Goal: Task Accomplishment & Management: Use online tool/utility

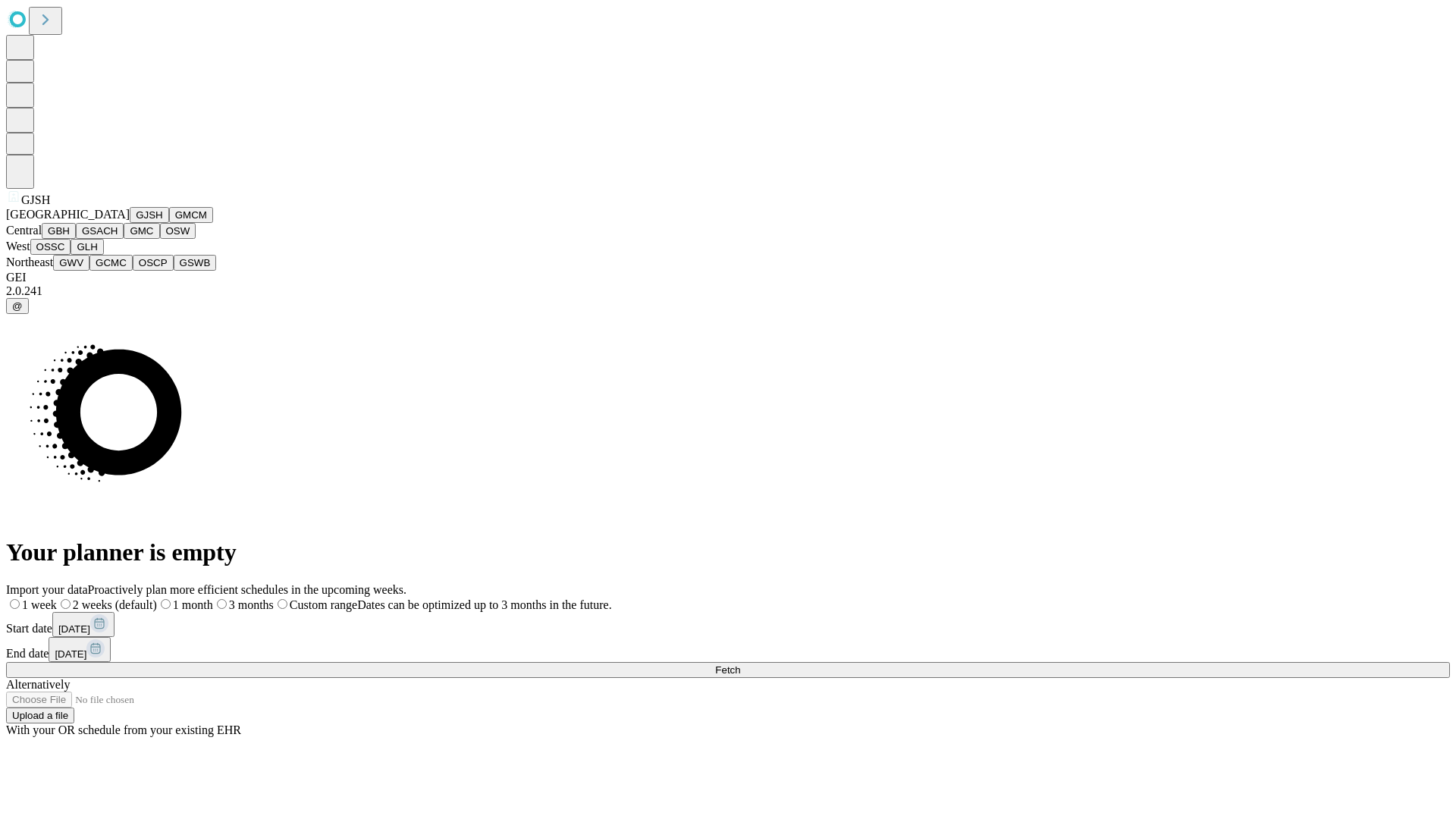
click at [130, 223] on button "GJSH" at bounding box center [149, 215] width 39 height 16
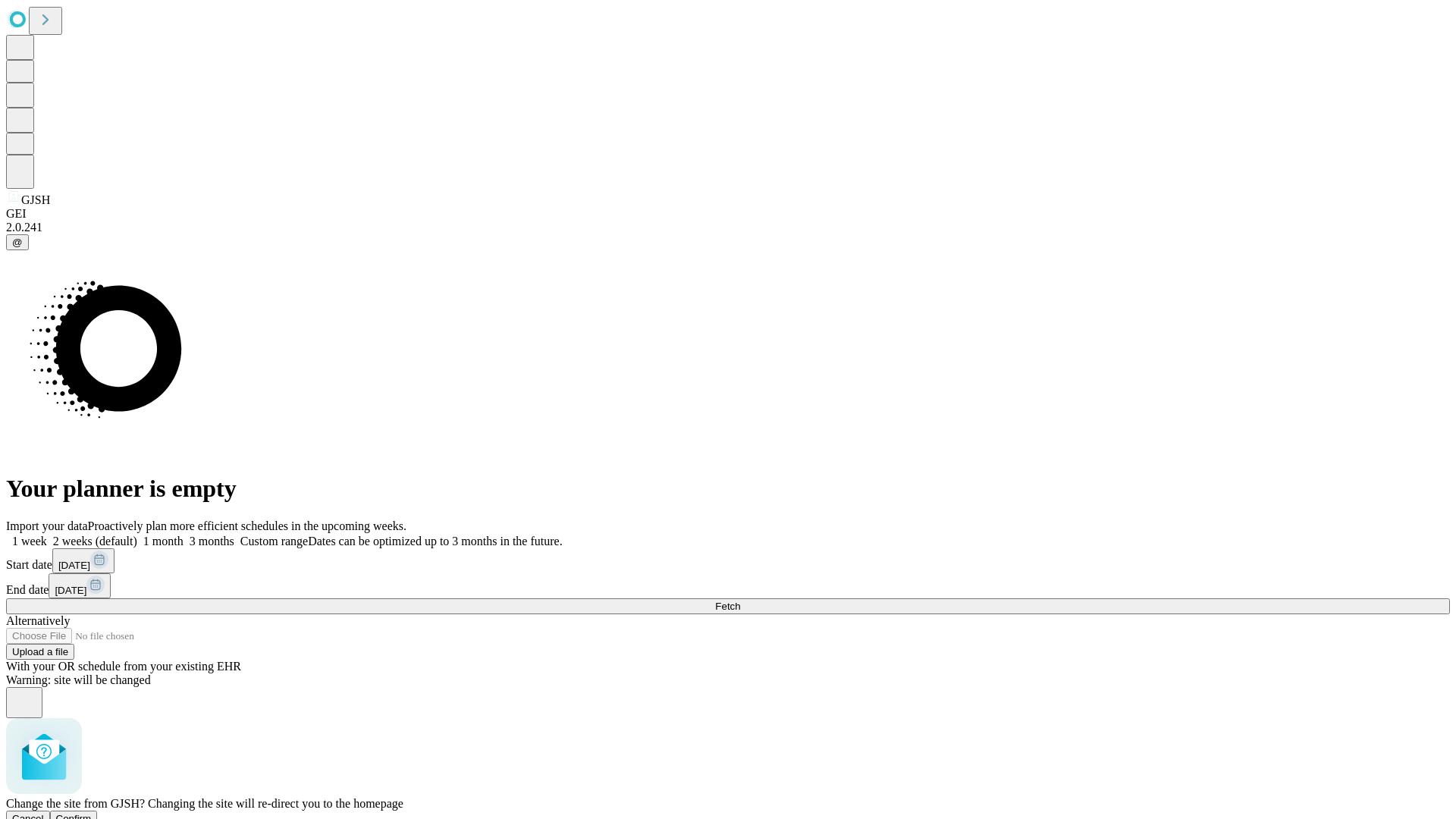
click at [92, 813] on span "Confirm" at bounding box center [74, 819] width 36 height 11
click at [138, 535] on label "2 weeks (default)" at bounding box center [92, 541] width 90 height 13
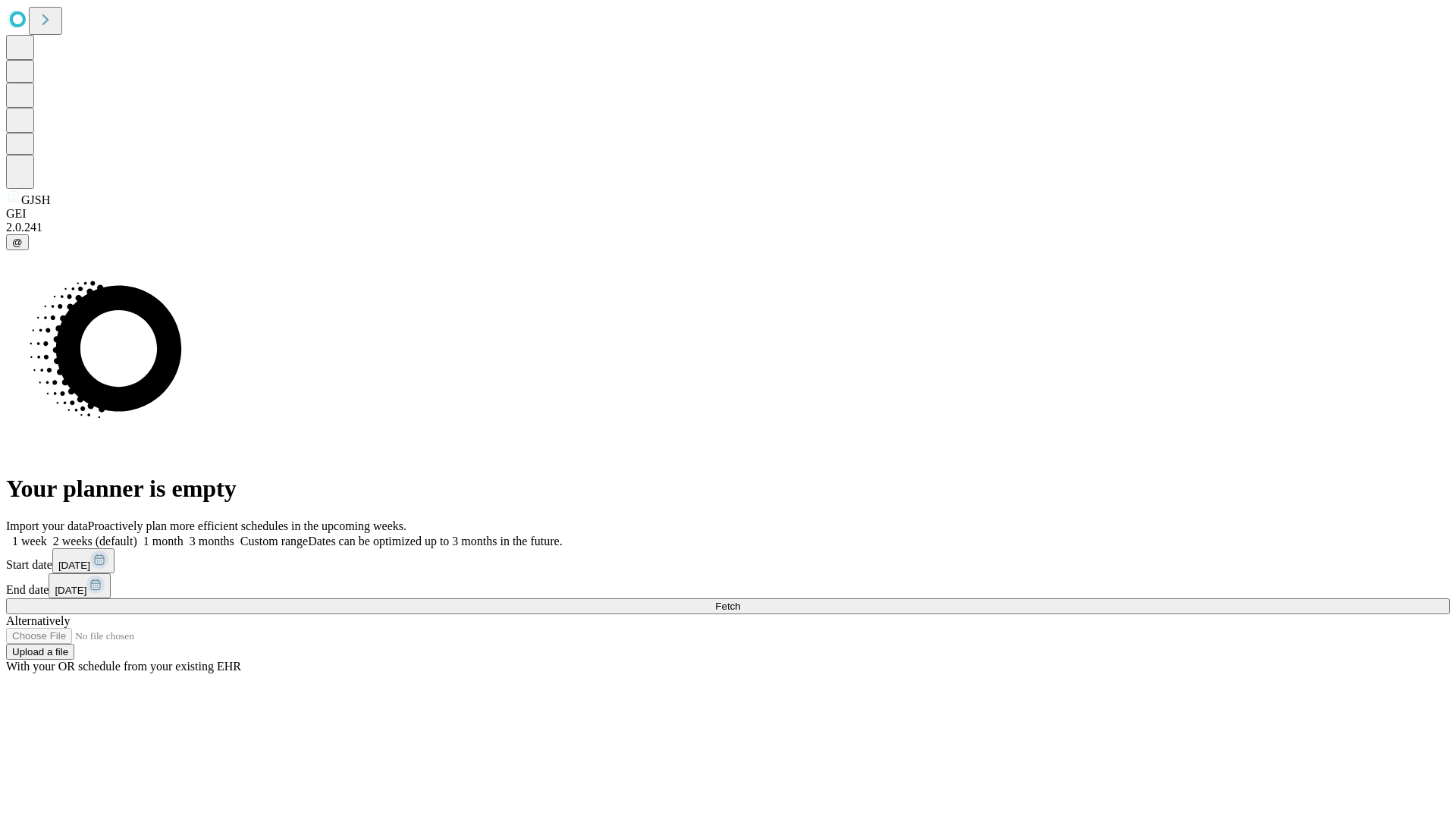
click at [740, 601] on span "Fetch" at bounding box center [727, 606] width 25 height 11
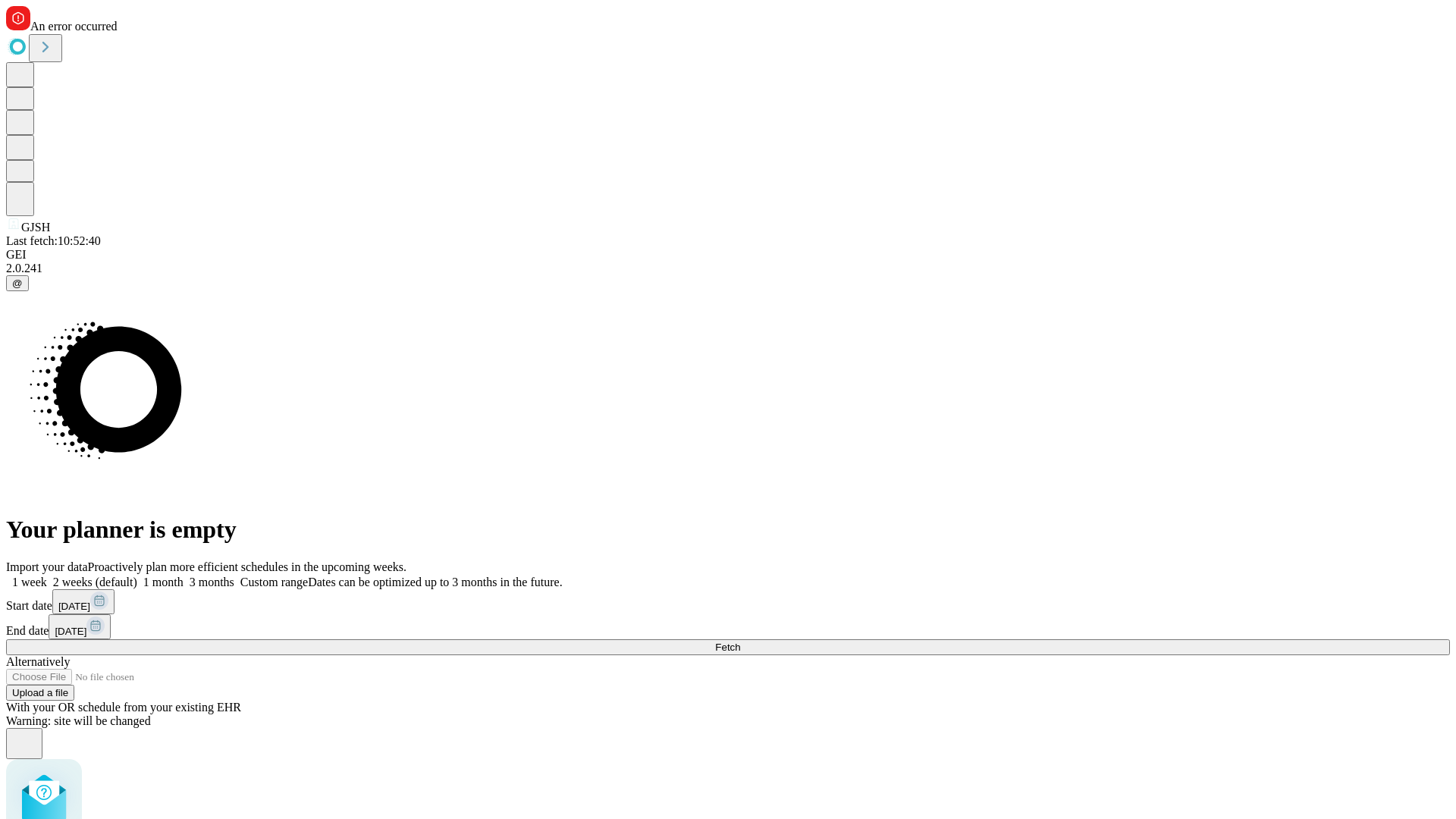
click at [138, 576] on label "2 weeks (default)" at bounding box center [92, 582] width 90 height 13
click at [740, 641] on span "Fetch" at bounding box center [727, 647] width 25 height 11
click at [138, 576] on label "2 weeks (default)" at bounding box center [92, 582] width 90 height 13
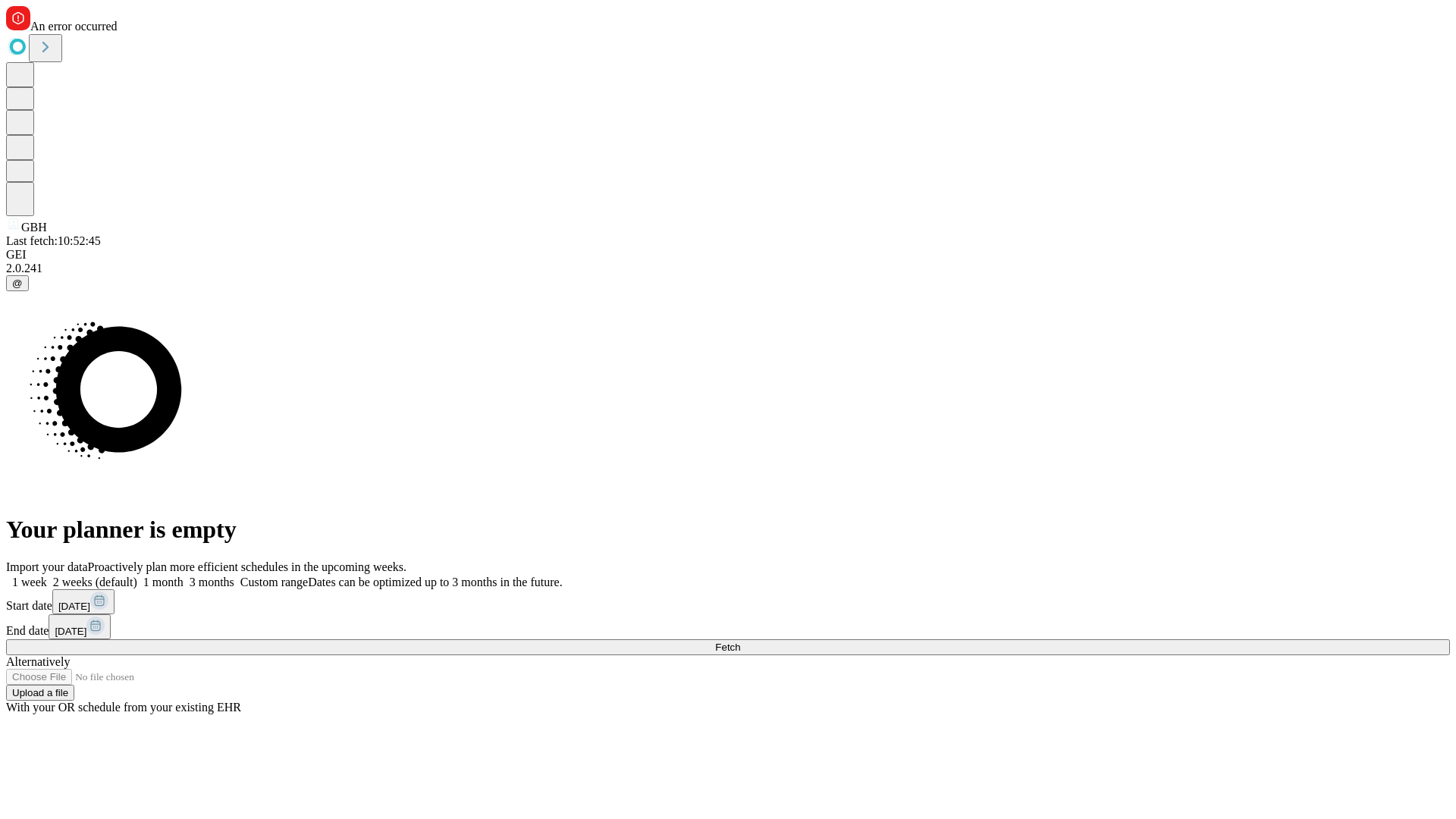
click at [740, 641] on span "Fetch" at bounding box center [727, 647] width 25 height 11
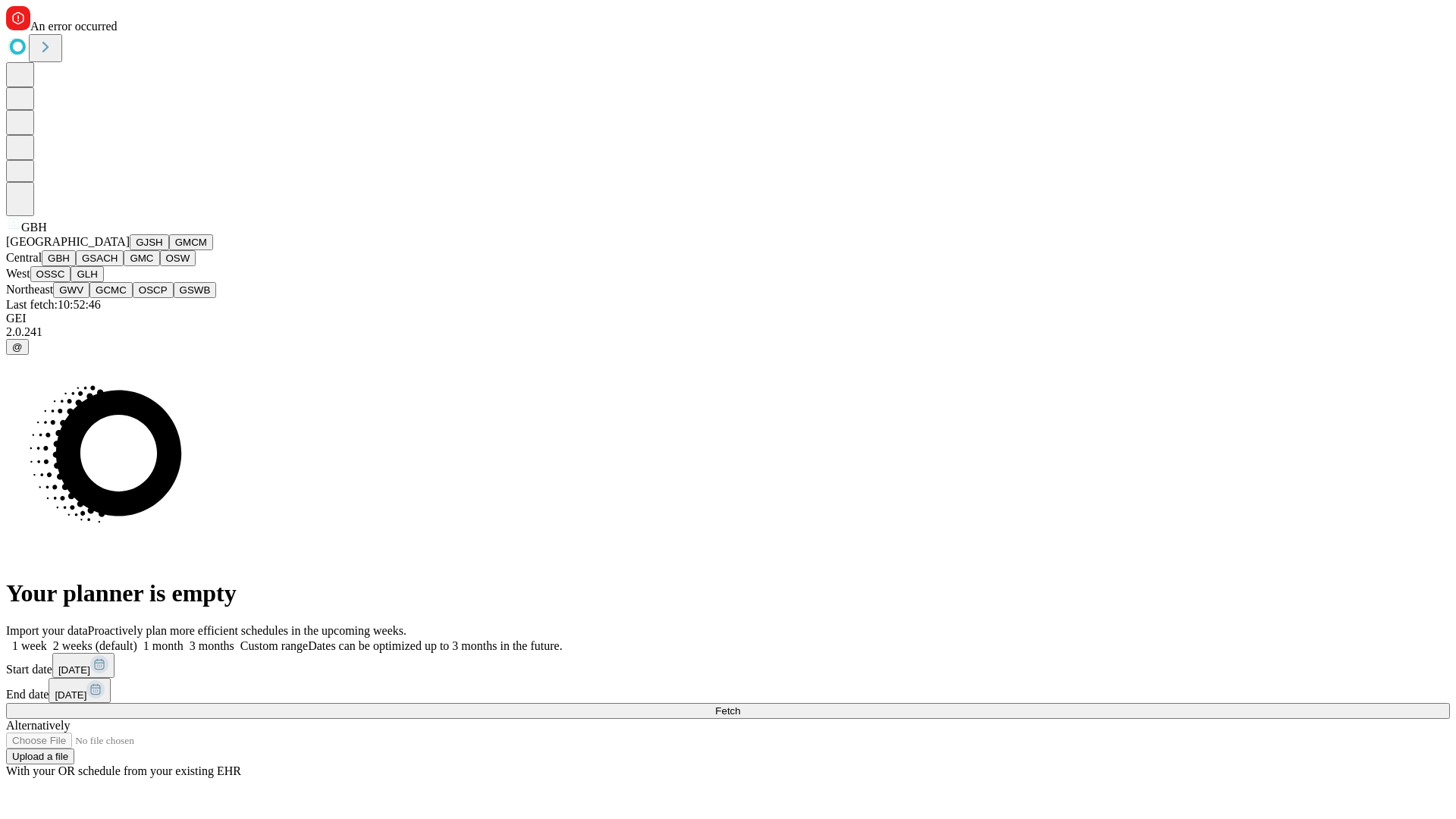
click at [118, 266] on button "GSACH" at bounding box center [100, 258] width 48 height 16
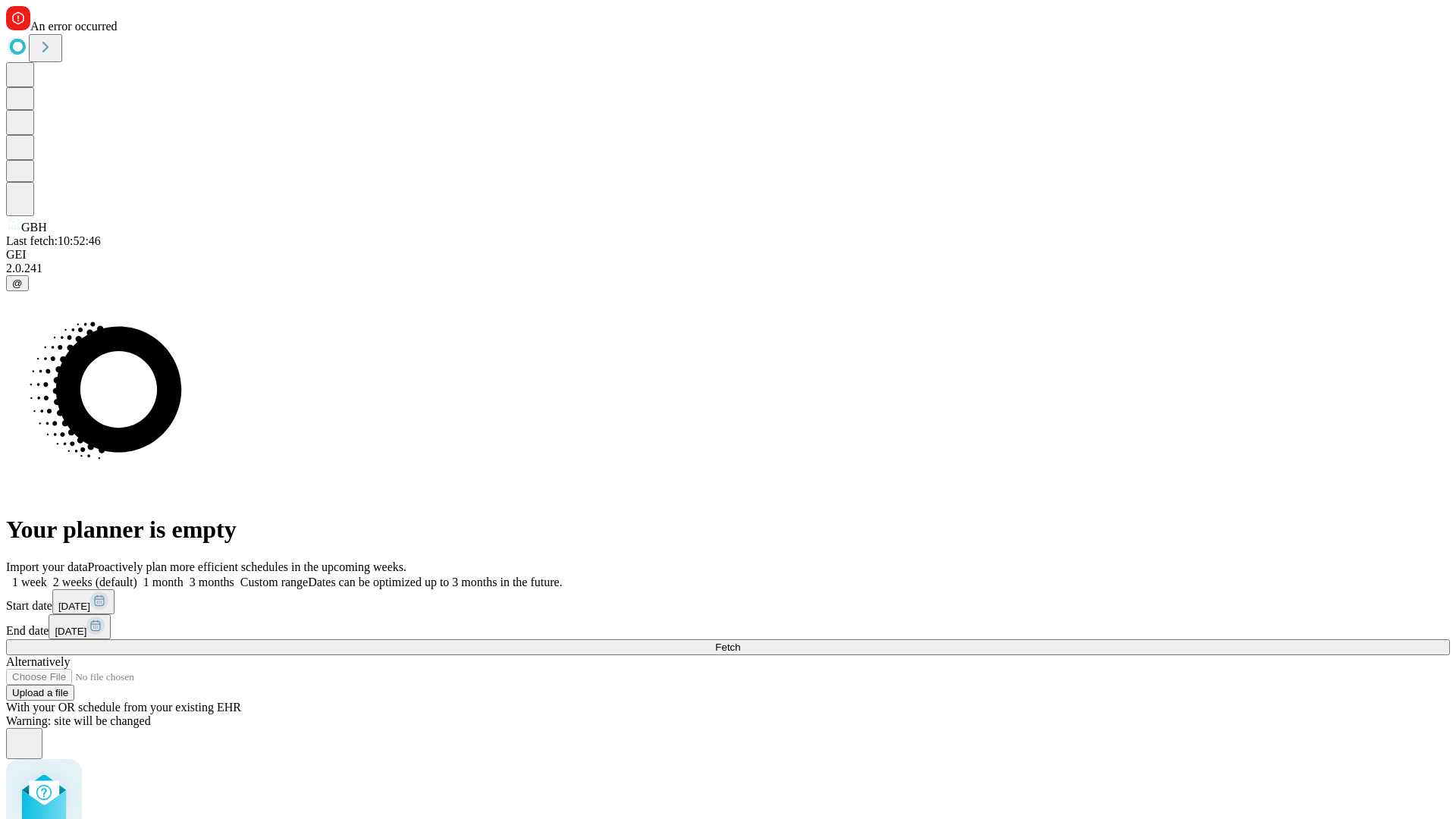
click at [138, 576] on label "2 weeks (default)" at bounding box center [92, 582] width 90 height 13
click at [740, 641] on span "Fetch" at bounding box center [727, 647] width 25 height 11
click at [138, 576] on label "2 weeks (default)" at bounding box center [92, 582] width 90 height 13
click at [740, 641] on span "Fetch" at bounding box center [727, 647] width 25 height 11
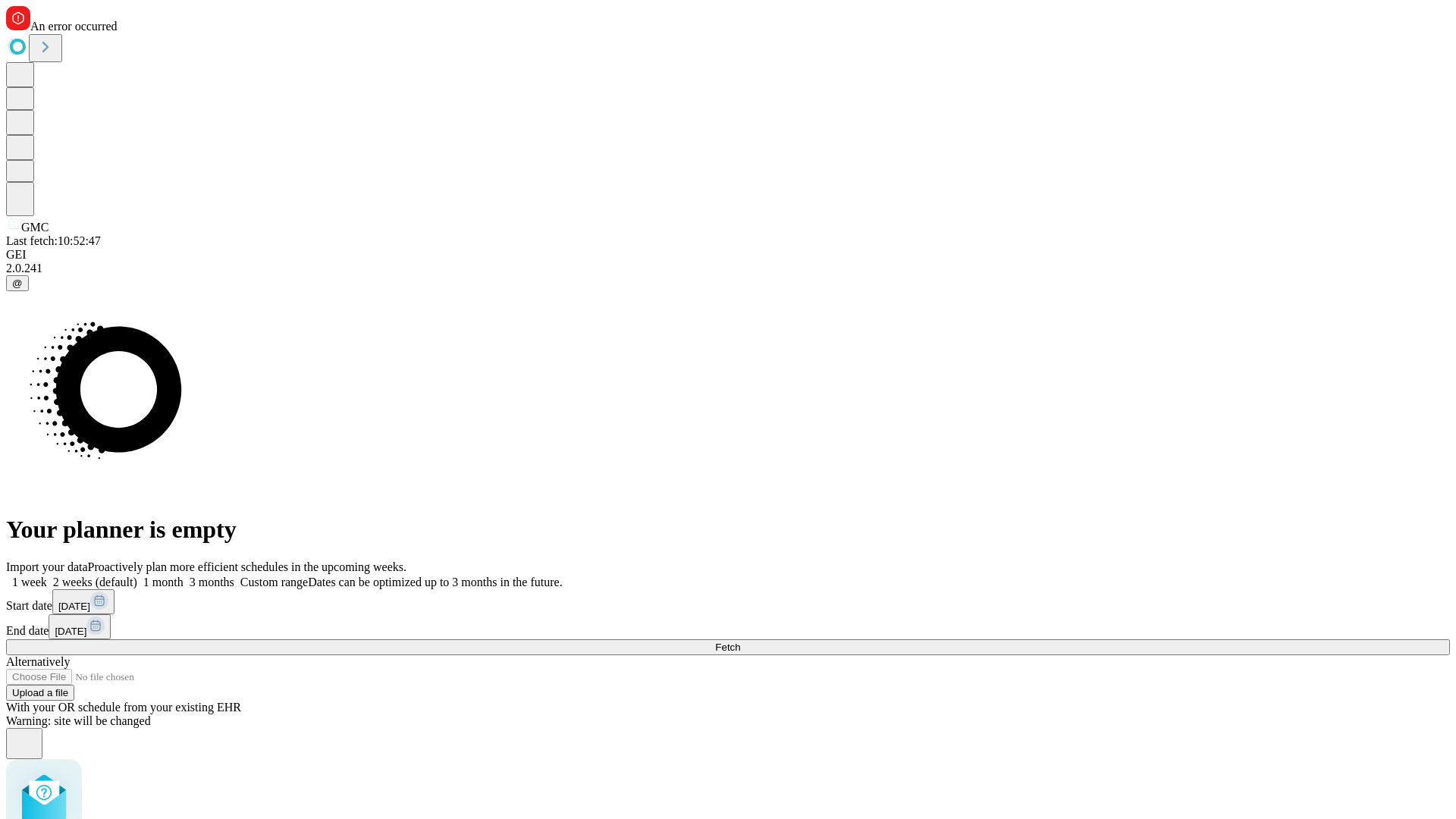
click at [138, 576] on label "2 weeks (default)" at bounding box center [92, 582] width 90 height 13
click at [740, 641] on span "Fetch" at bounding box center [727, 647] width 25 height 11
click at [138, 576] on label "2 weeks (default)" at bounding box center [92, 582] width 90 height 13
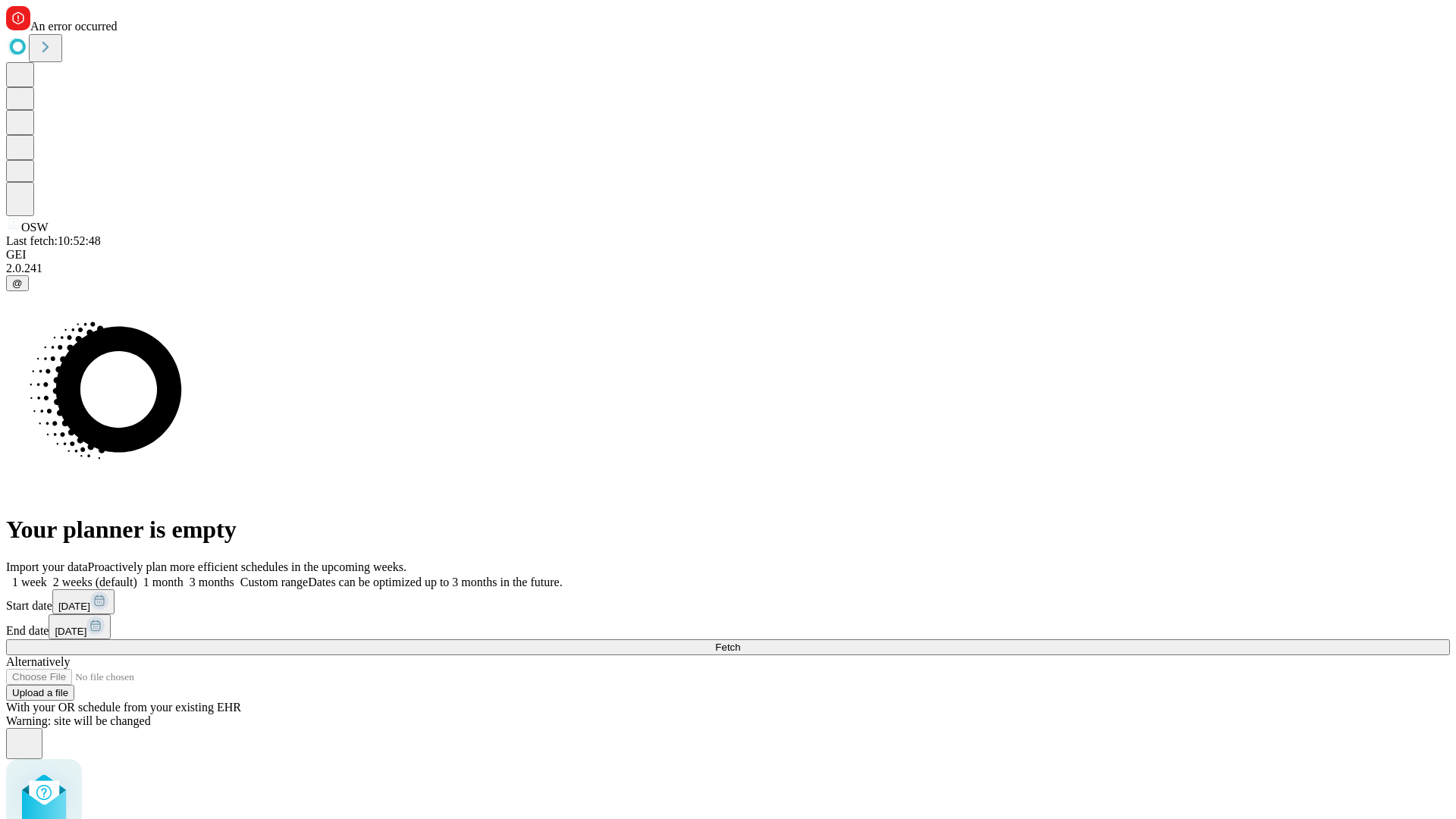
click at [740, 641] on span "Fetch" at bounding box center [727, 647] width 25 height 11
click at [138, 576] on label "2 weeks (default)" at bounding box center [92, 582] width 90 height 13
click at [740, 641] on span "Fetch" at bounding box center [727, 647] width 25 height 11
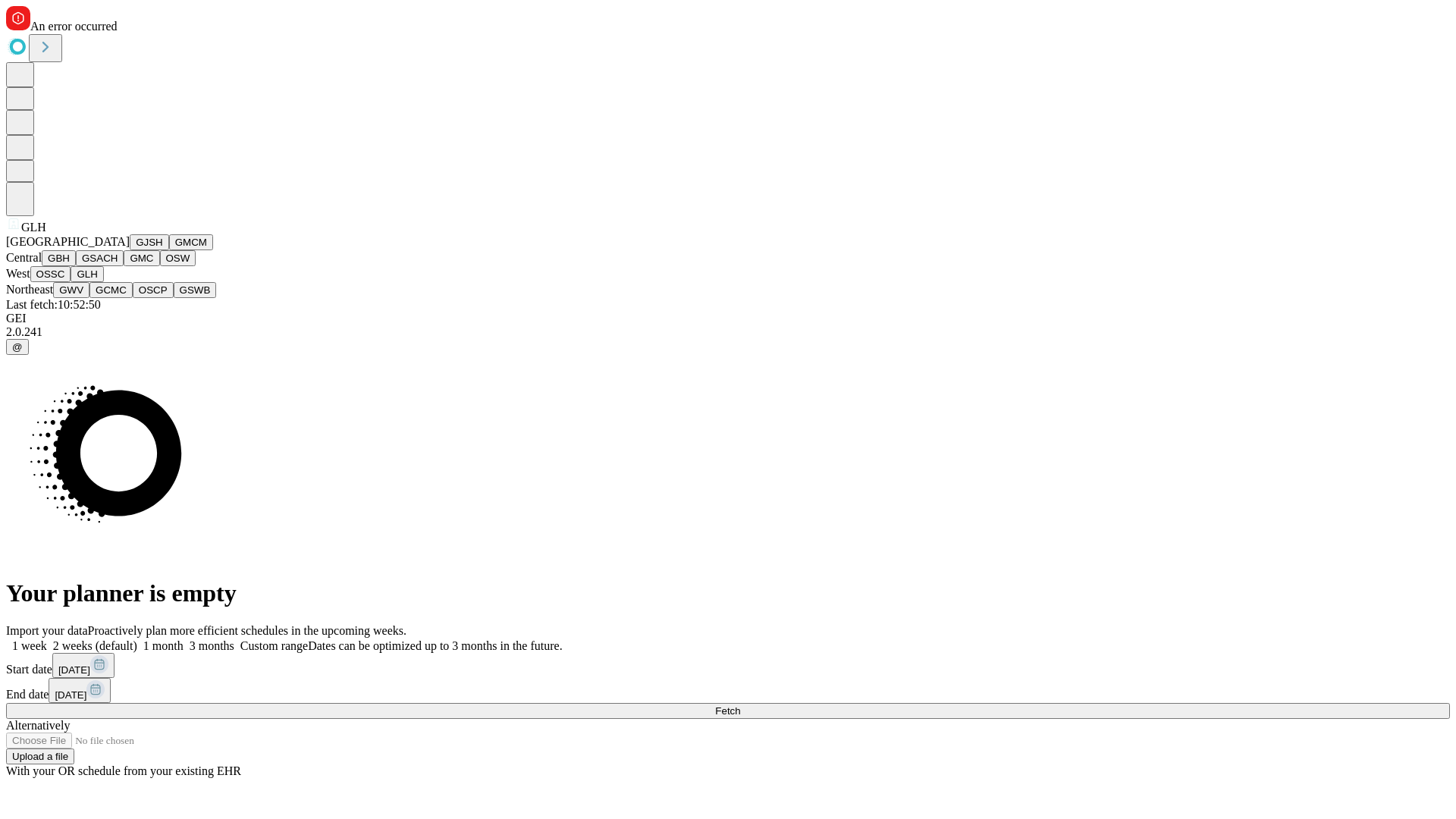
click at [90, 298] on button "GWV" at bounding box center [71, 290] width 37 height 16
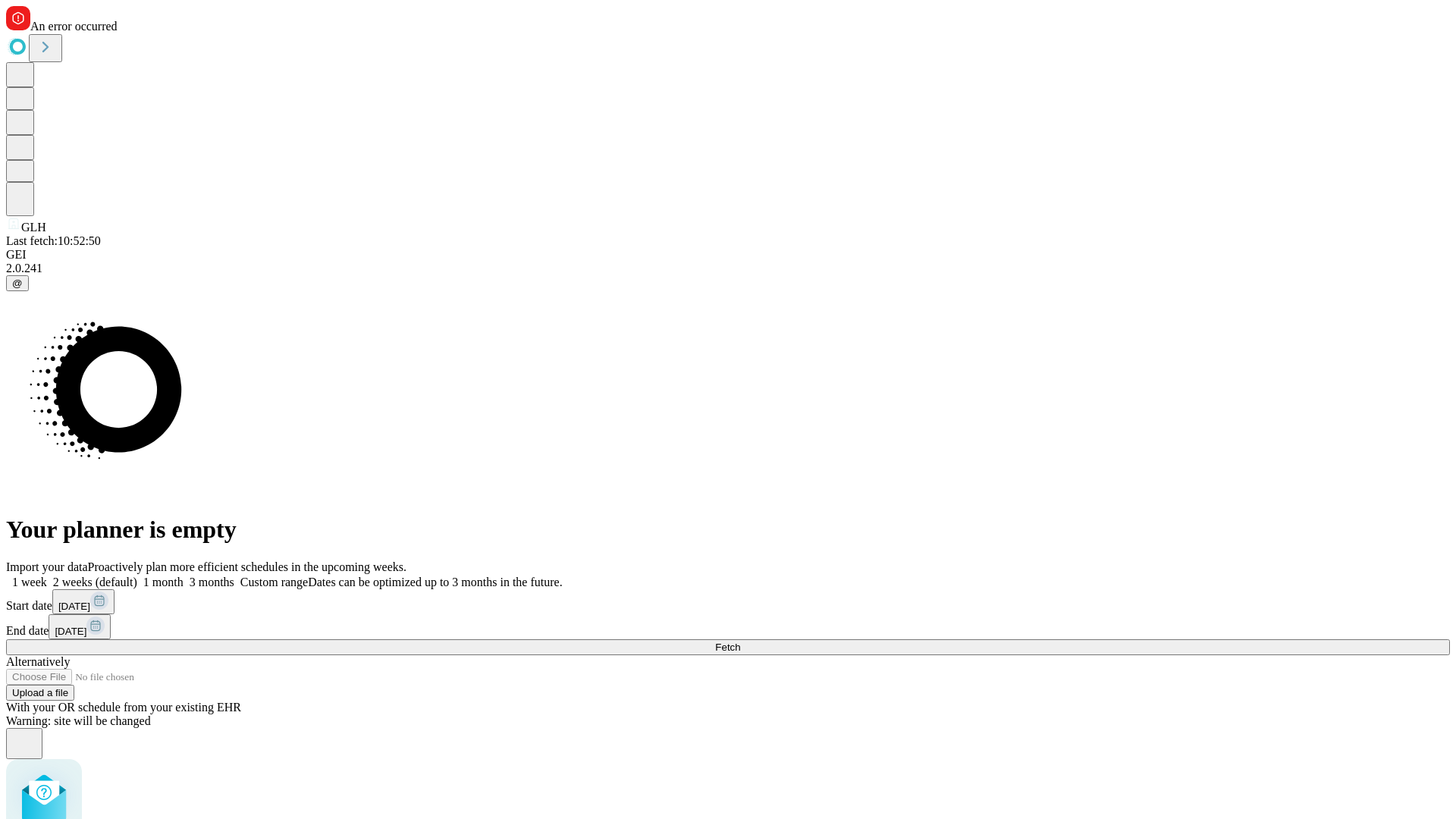
click at [138, 576] on label "2 weeks (default)" at bounding box center [92, 582] width 90 height 13
click at [740, 641] on span "Fetch" at bounding box center [727, 647] width 25 height 11
click at [138, 576] on label "2 weeks (default)" at bounding box center [92, 582] width 90 height 13
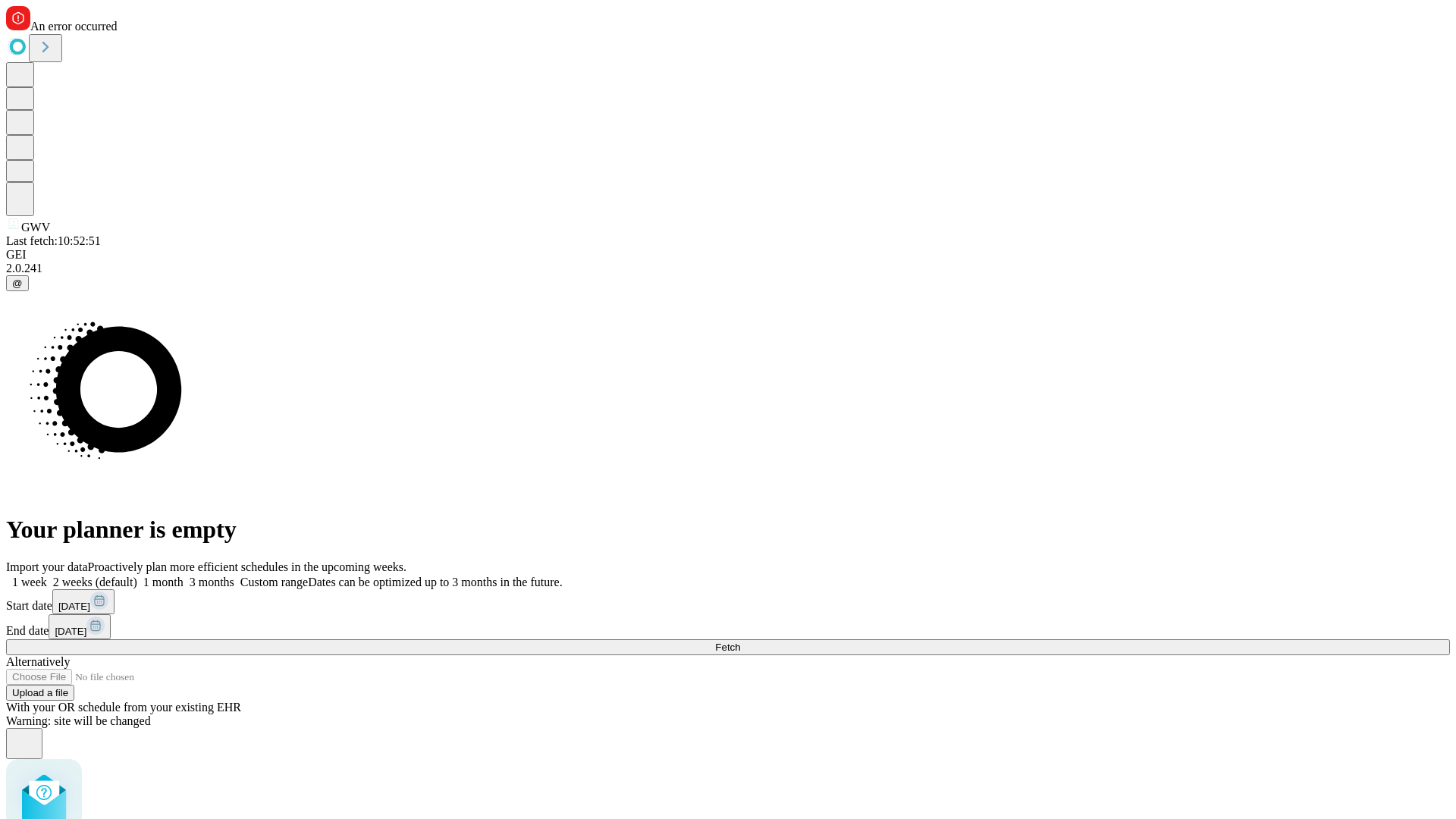
click at [740, 641] on span "Fetch" at bounding box center [727, 647] width 25 height 11
click at [138, 576] on label "2 weeks (default)" at bounding box center [92, 582] width 90 height 13
click at [740, 641] on span "Fetch" at bounding box center [727, 647] width 25 height 11
